Goal: Task Accomplishment & Management: Complete application form

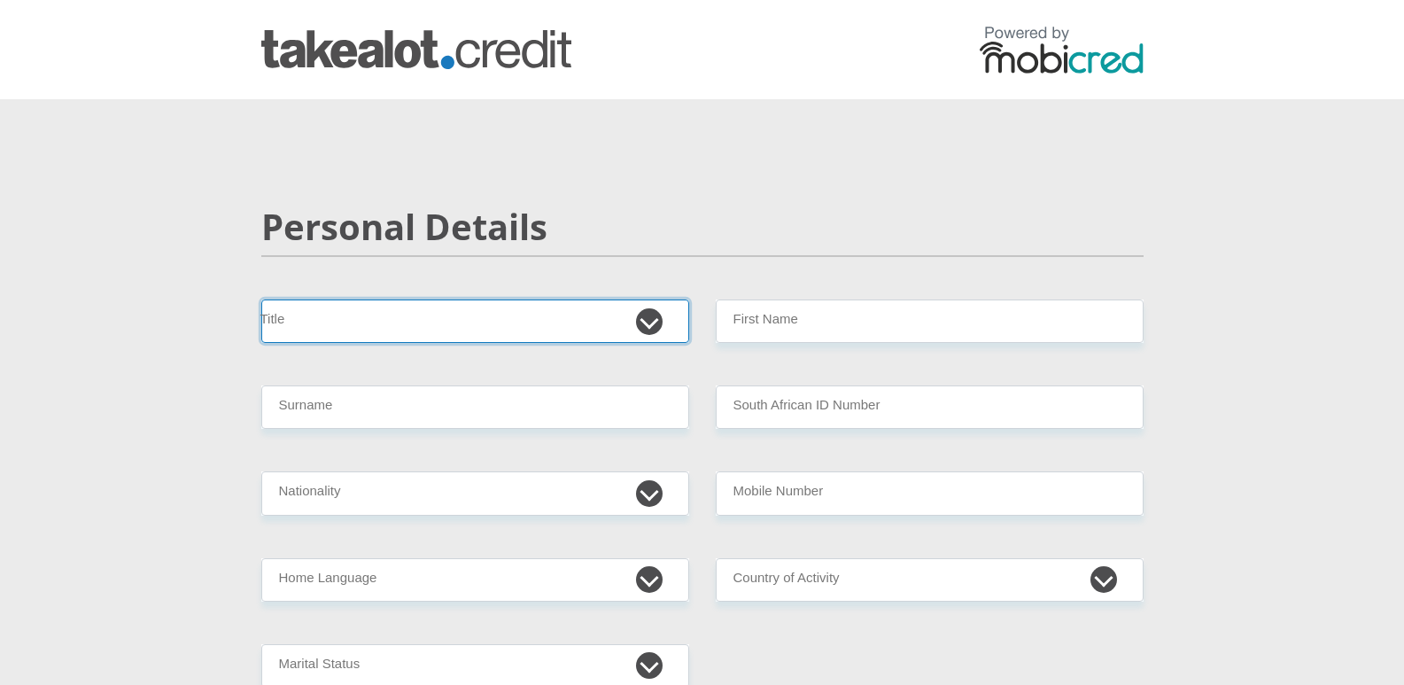
click at [450, 315] on select "Mr Ms Mrs Dr [PERSON_NAME]" at bounding box center [475, 320] width 428 height 43
select select "Ms"
click at [261, 299] on select "Mr Ms Mrs Dr [PERSON_NAME]" at bounding box center [475, 320] width 428 height 43
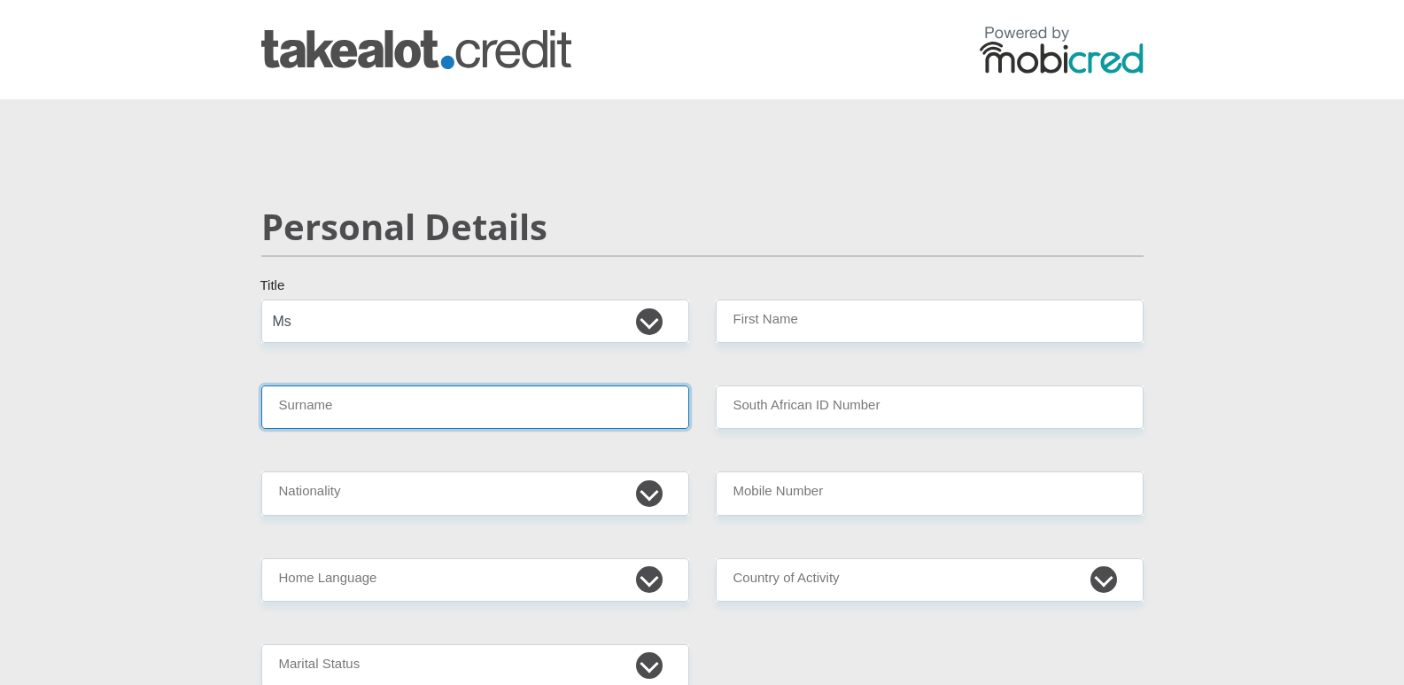
click at [338, 414] on input "Surname" at bounding box center [475, 406] width 428 height 43
type input "Ramogase"
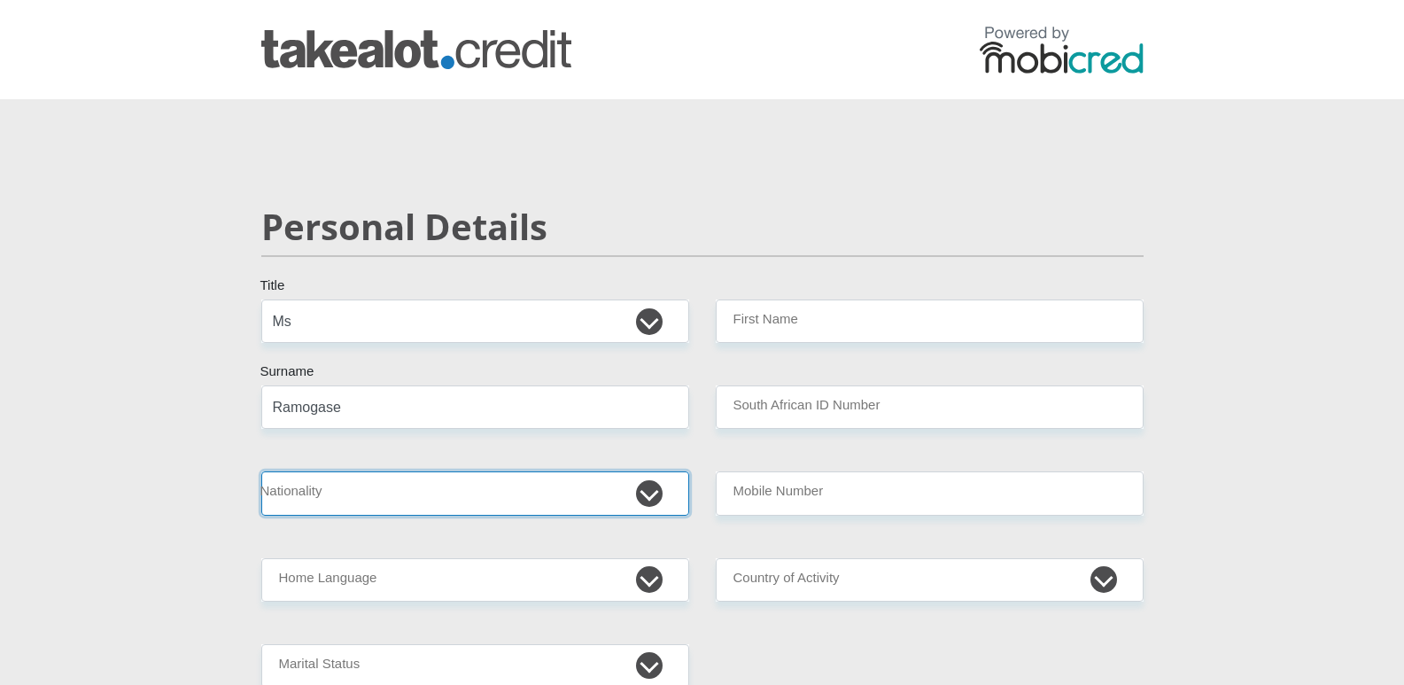
click at [342, 498] on select "[GEOGRAPHIC_DATA] [GEOGRAPHIC_DATA] [GEOGRAPHIC_DATA] [GEOGRAPHIC_DATA] [GEOGRA…" at bounding box center [475, 492] width 428 height 43
select select "ZAF"
click at [261, 471] on select "[GEOGRAPHIC_DATA] [GEOGRAPHIC_DATA] [GEOGRAPHIC_DATA] [GEOGRAPHIC_DATA] [GEOGRA…" at bounding box center [475, 492] width 428 height 43
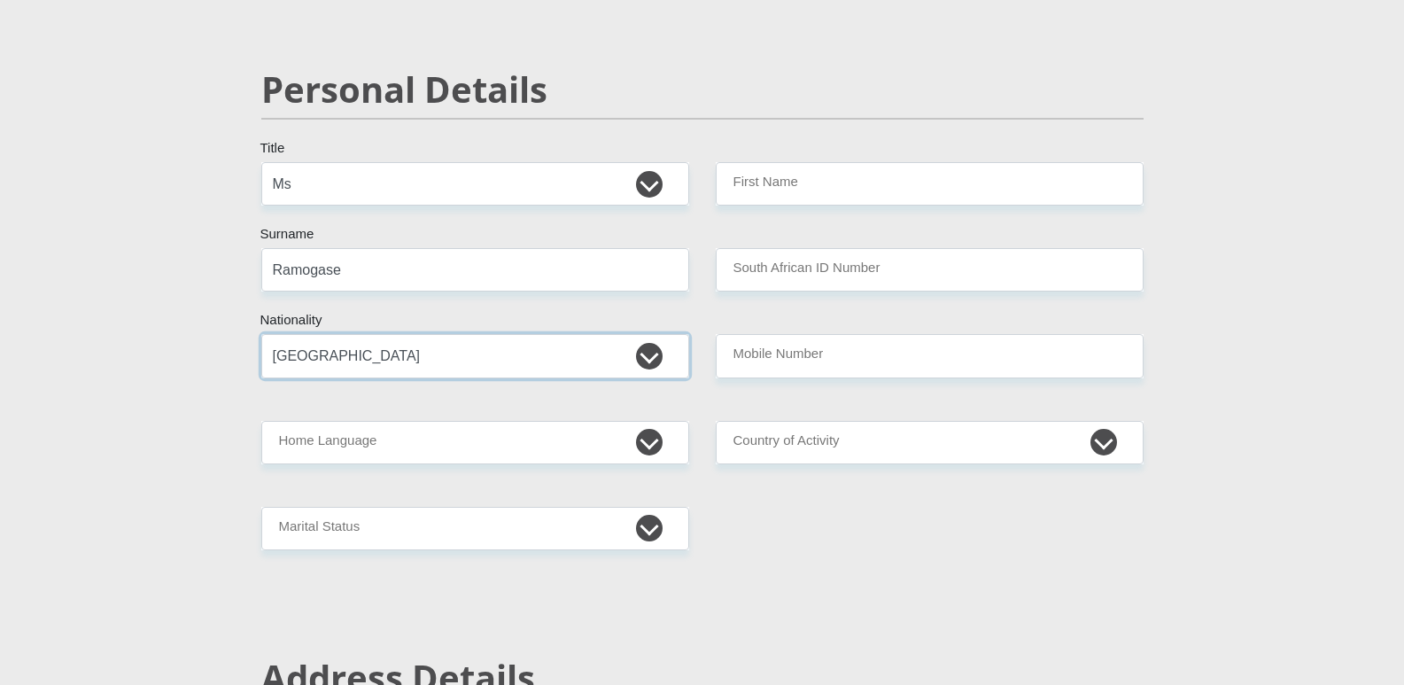
scroll to position [177, 0]
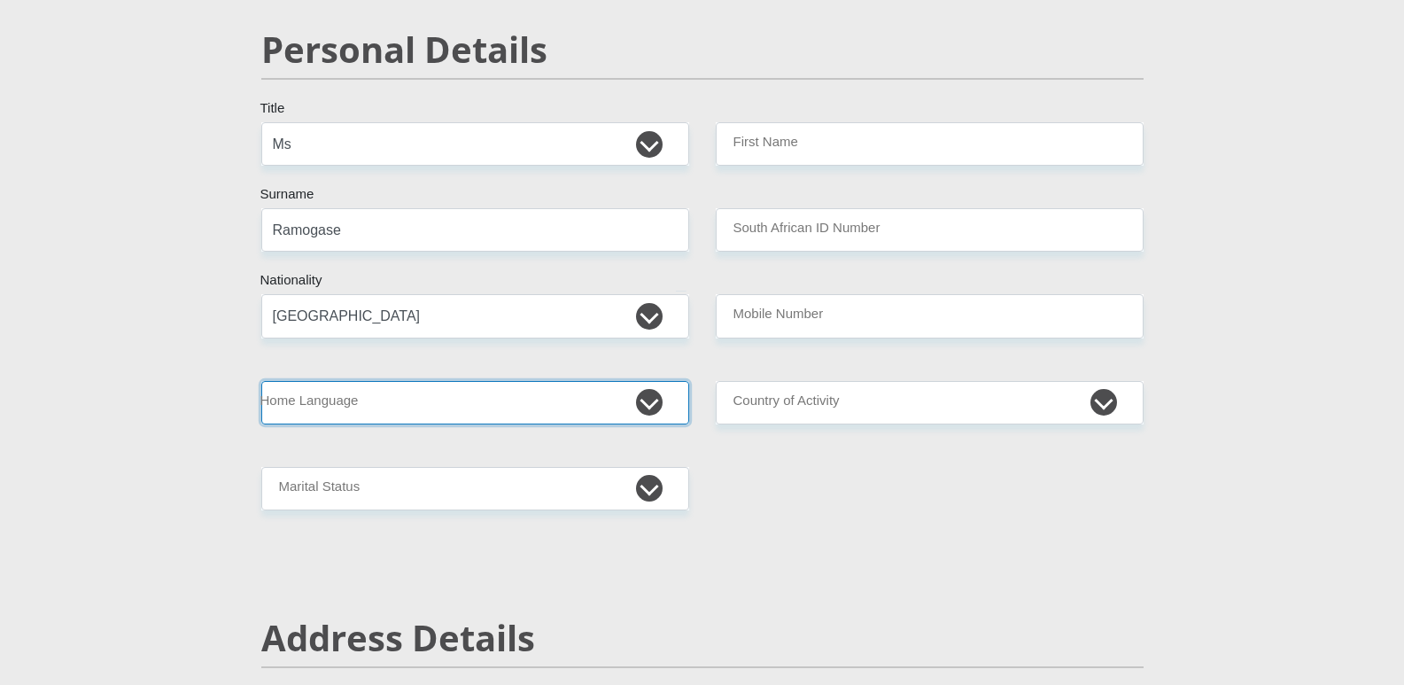
click at [330, 408] on select "Afrikaans English Sepedi South Ndebele Southern Sotho Swati Tsonga Tswana Venda…" at bounding box center [475, 402] width 428 height 43
select select "tsn"
click at [261, 381] on select "Afrikaans English Sepedi South Ndebele Southern Sotho Swati Tsonga Tswana Venda…" at bounding box center [475, 402] width 428 height 43
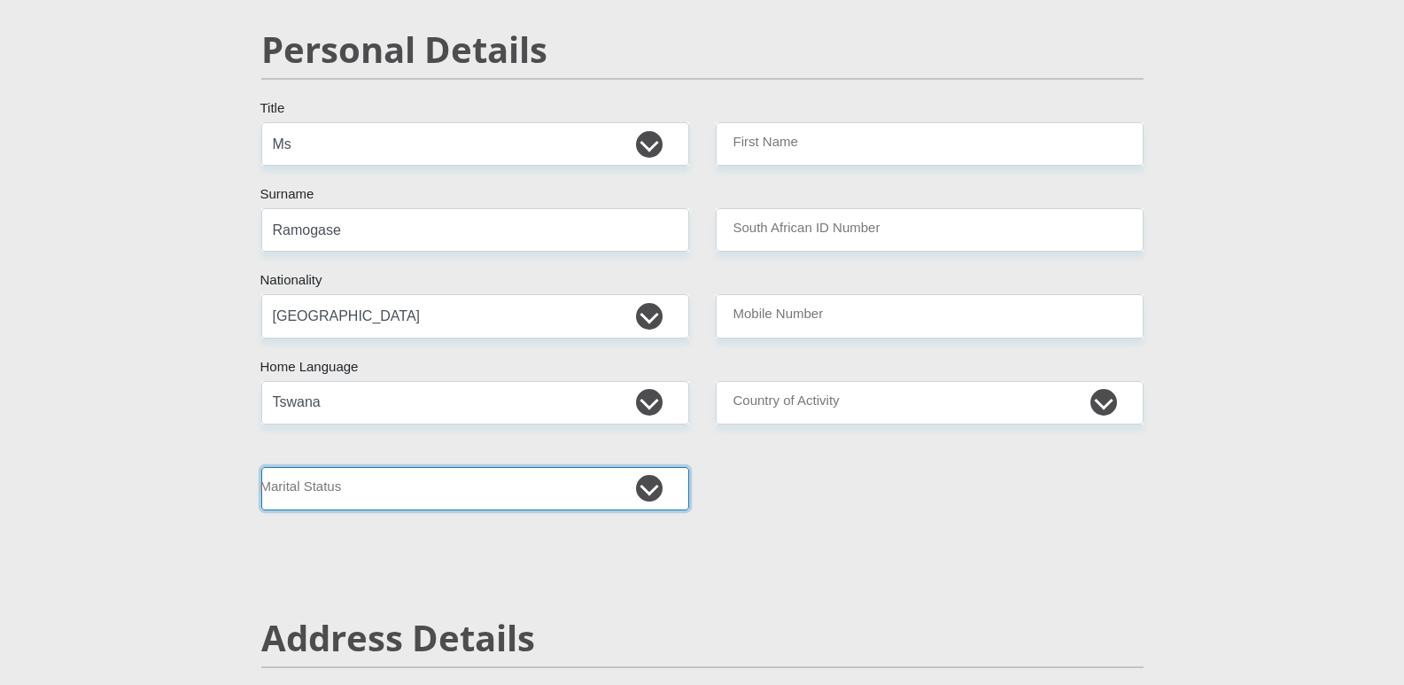
click at [349, 496] on select "Married ANC Single Divorced Widowed Married COP or Customary Law" at bounding box center [475, 488] width 428 height 43
select select "2"
click at [261, 467] on select "Married ANC Single Divorced Widowed Married COP or Customary Law" at bounding box center [475, 488] width 428 height 43
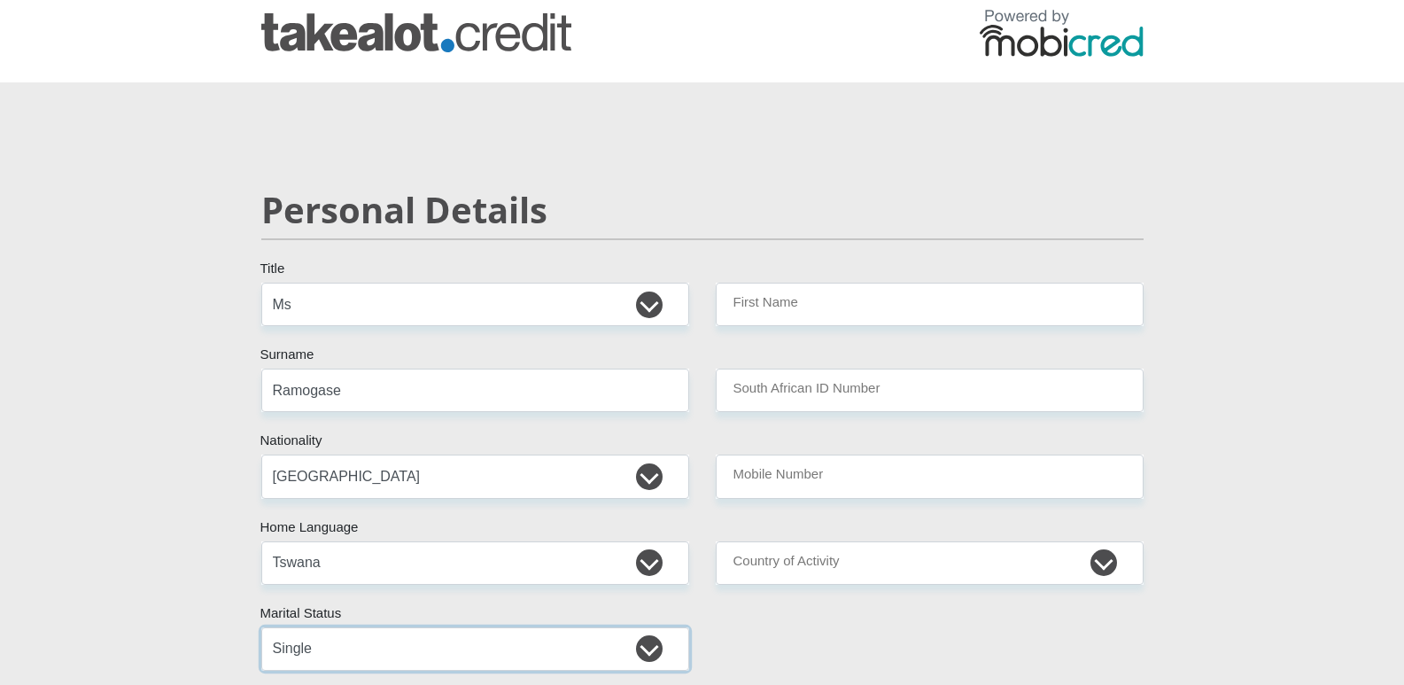
scroll to position [0, 0]
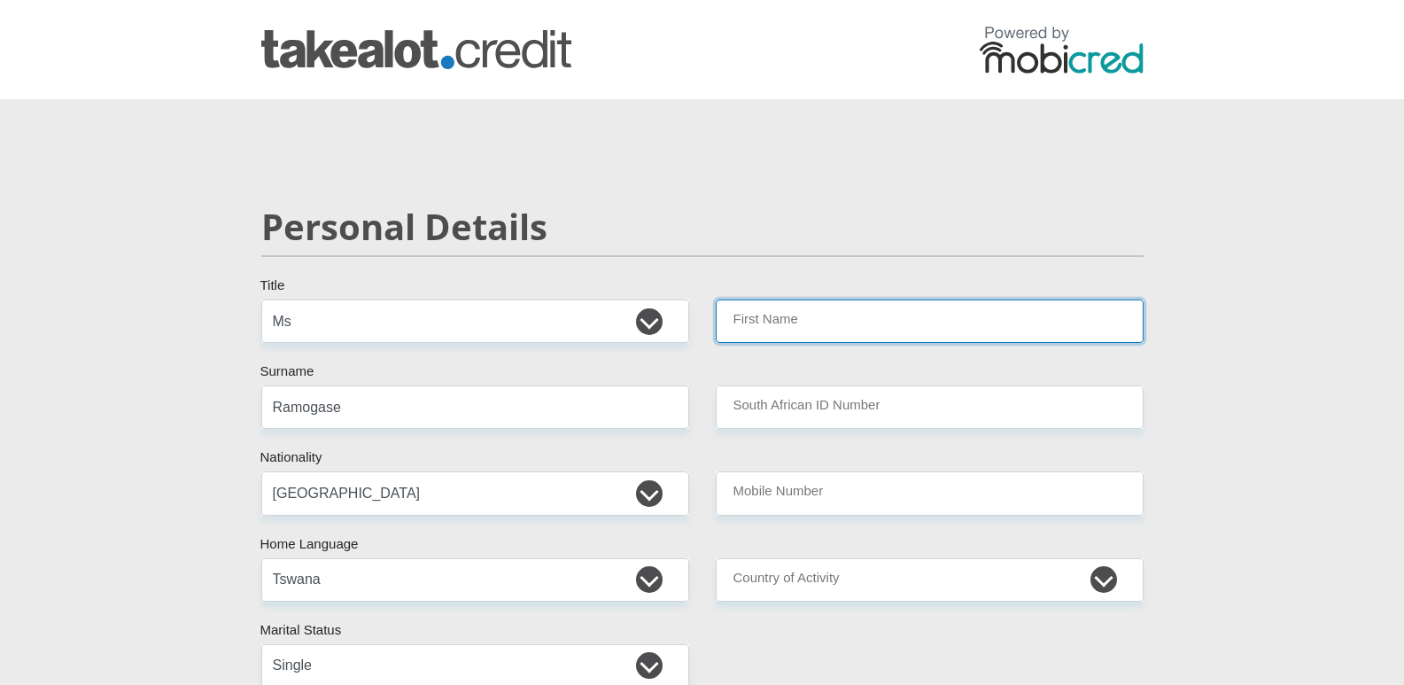
click at [828, 321] on input "First Name" at bounding box center [930, 320] width 428 height 43
type input "b"
type input "Baatseba"
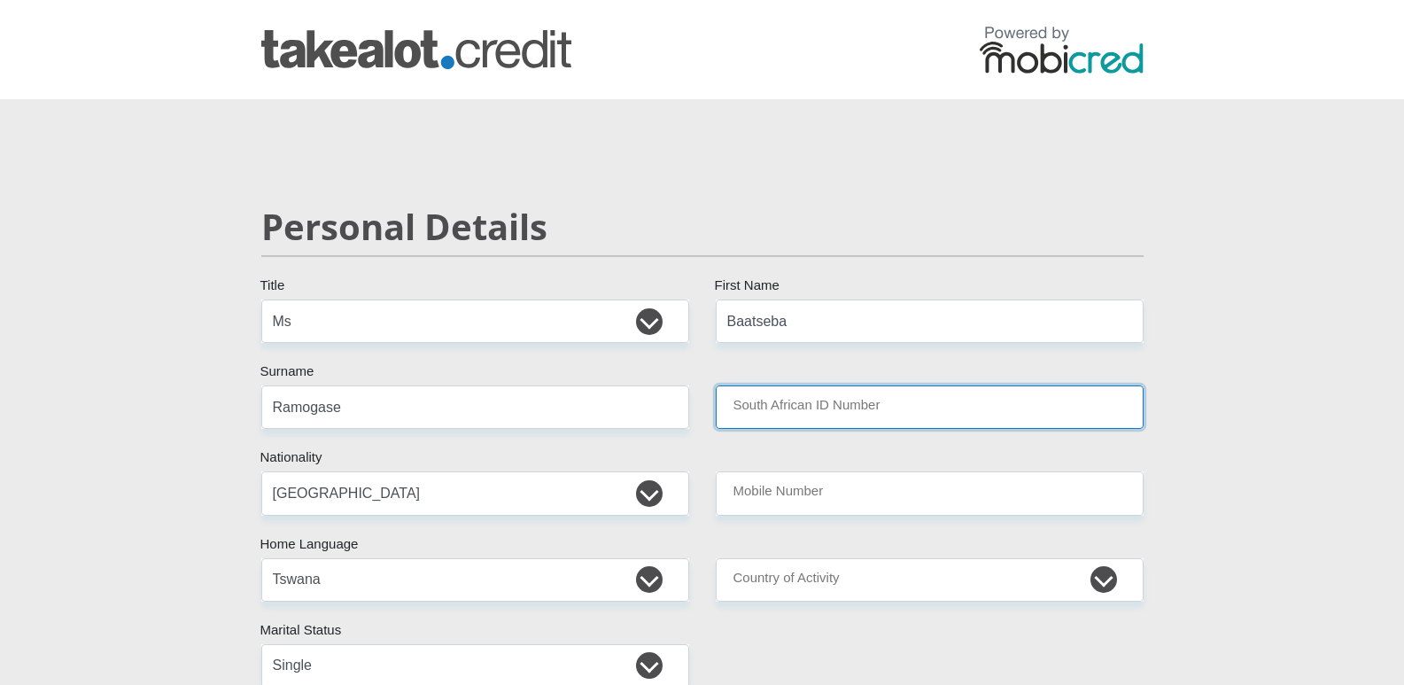
click at [860, 391] on input "South African ID Number" at bounding box center [930, 406] width 428 height 43
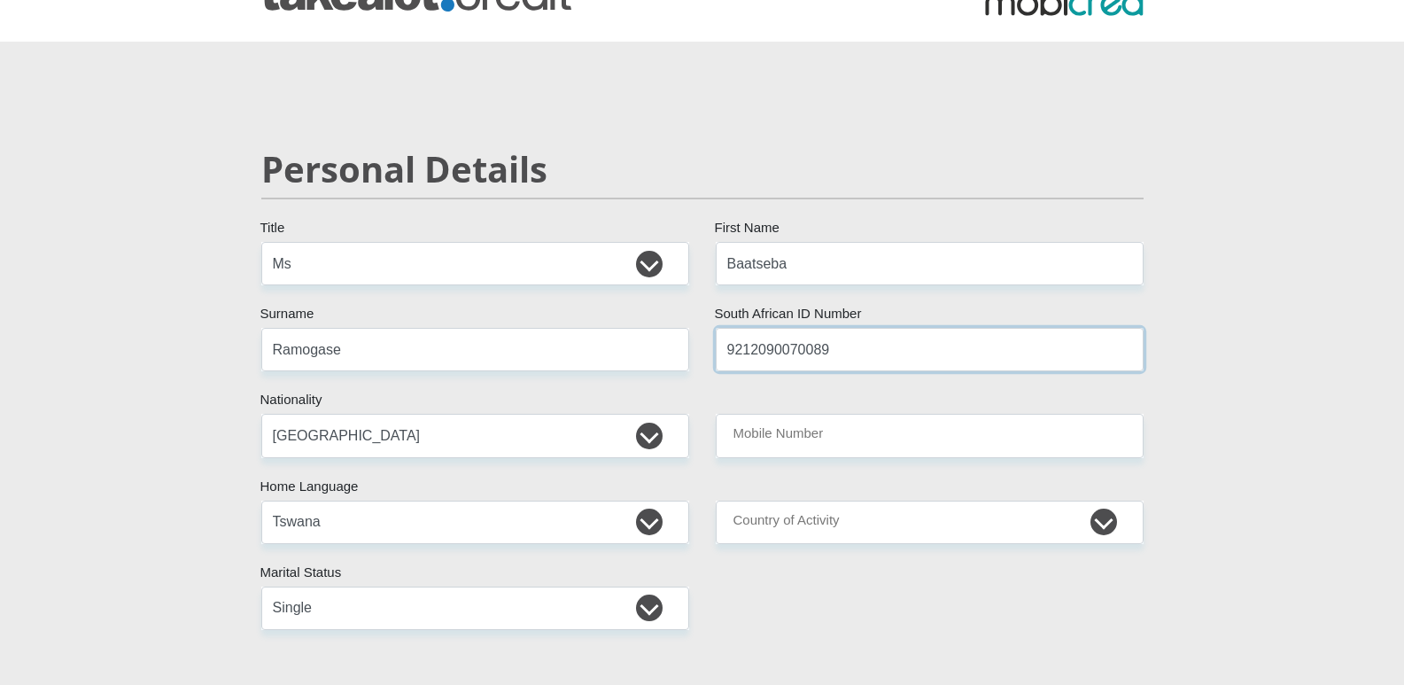
scroll to position [89, 0]
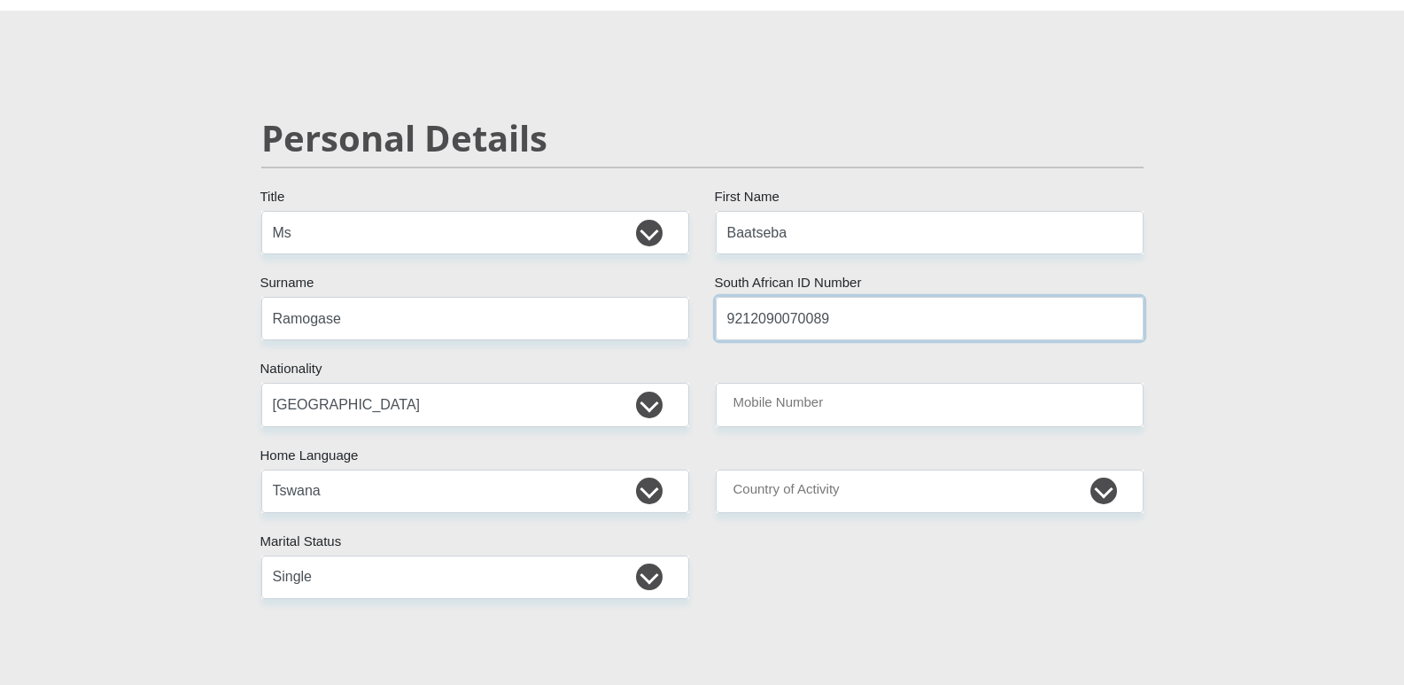
type input "9212090070089"
click at [812, 412] on input "Mobile Number" at bounding box center [930, 404] width 428 height 43
type input "0840212280"
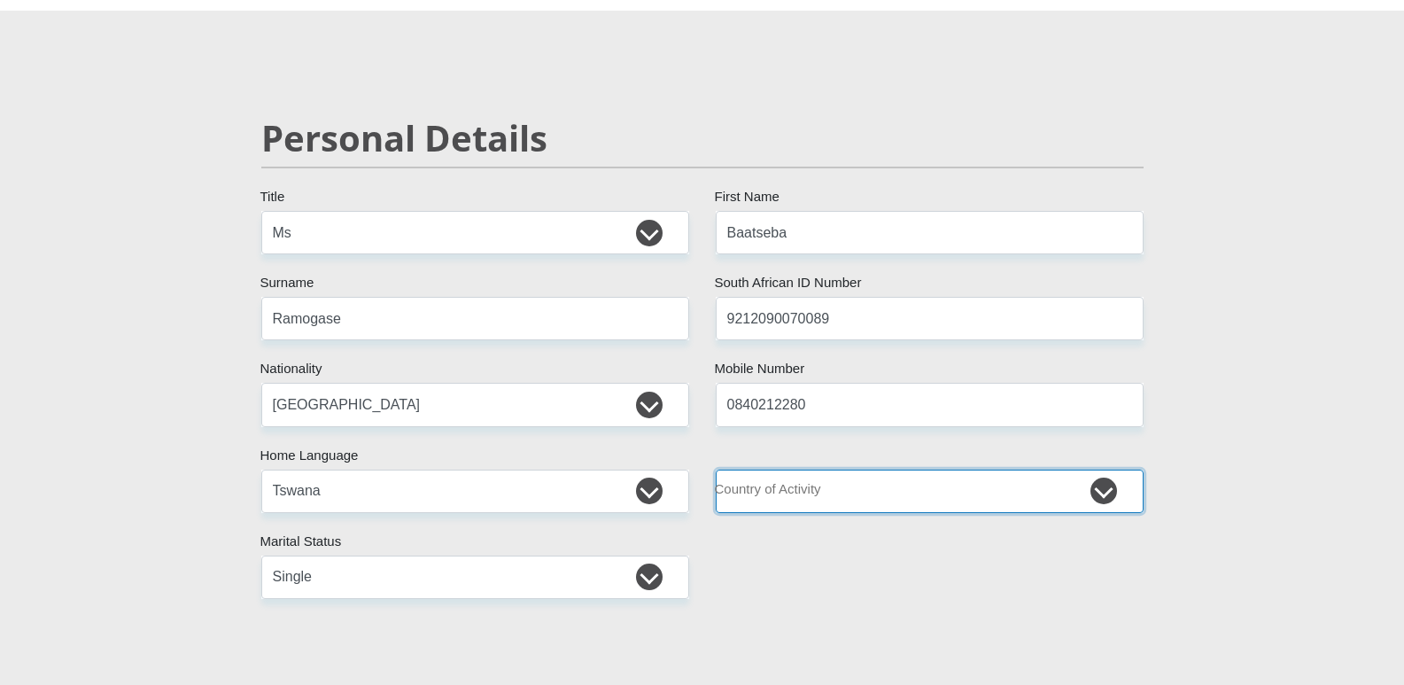
click at [809, 499] on select "[GEOGRAPHIC_DATA] [GEOGRAPHIC_DATA] [GEOGRAPHIC_DATA] [GEOGRAPHIC_DATA] [GEOGRA…" at bounding box center [930, 490] width 428 height 43
select select "ZAF"
click at [789, 493] on select "[GEOGRAPHIC_DATA] [GEOGRAPHIC_DATA] [GEOGRAPHIC_DATA] [GEOGRAPHIC_DATA] [GEOGRA…" at bounding box center [930, 490] width 428 height 43
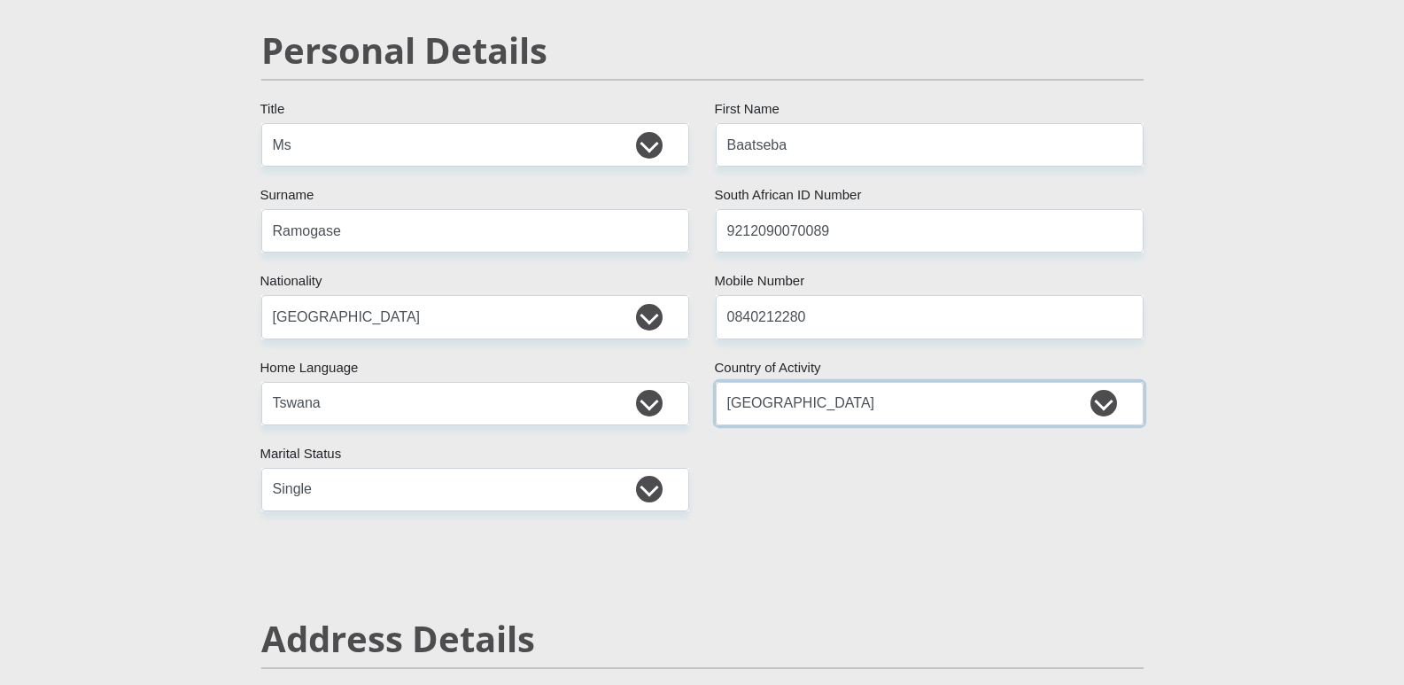
scroll to position [177, 0]
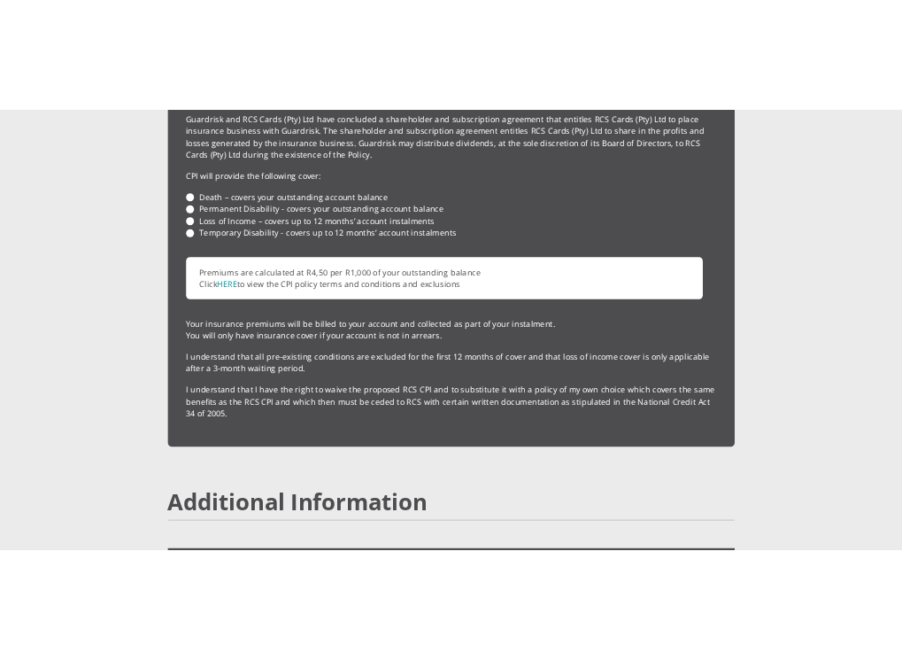
scroll to position [4251, 0]
